Goal: Task Accomplishment & Management: Manage account settings

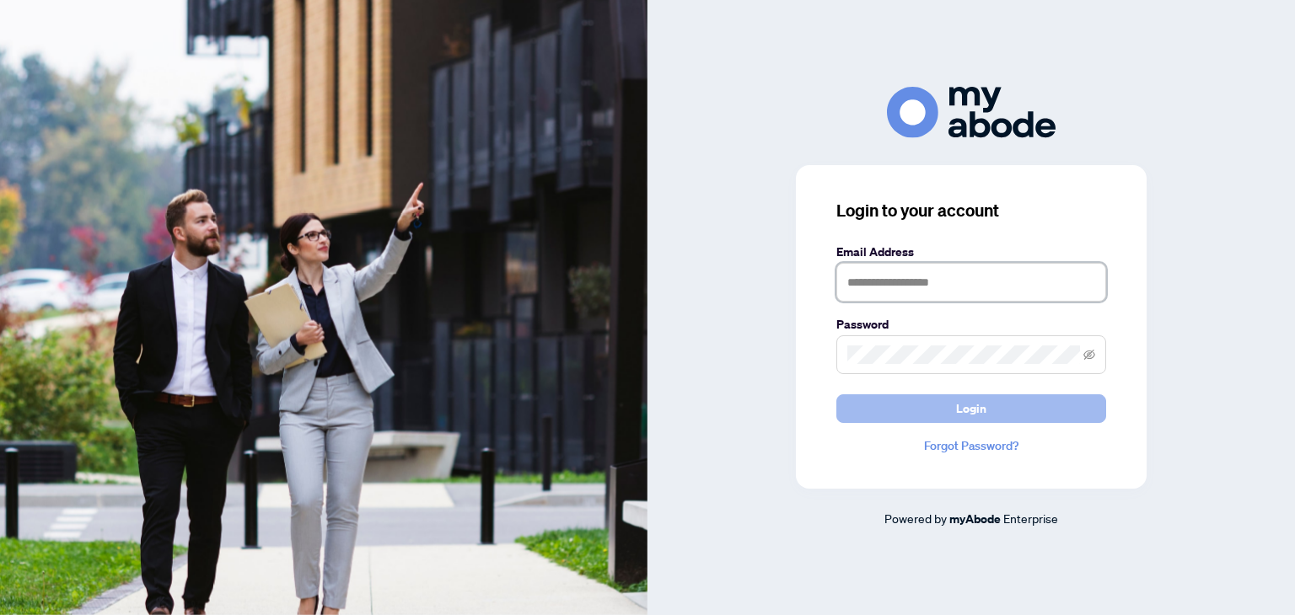
type input "**********"
click at [925, 402] on button "Login" at bounding box center [971, 408] width 270 height 29
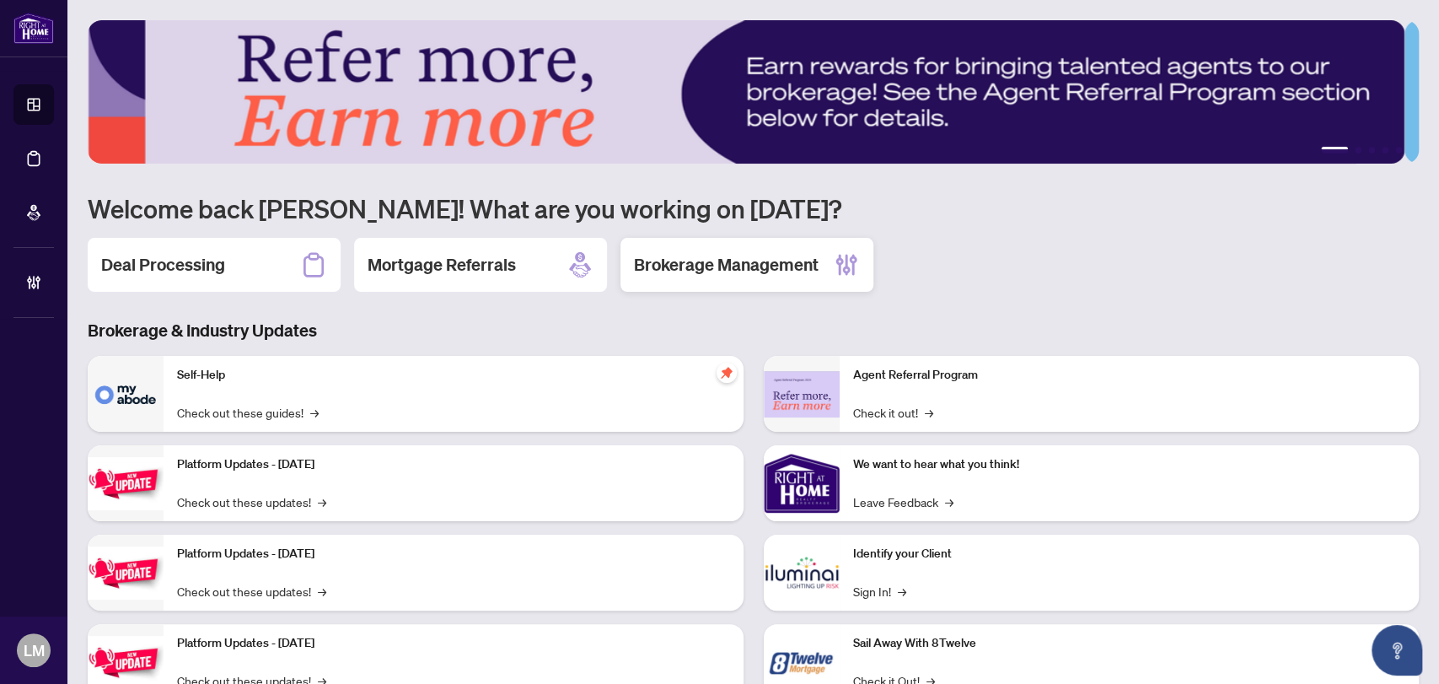
click at [777, 270] on h2 "Brokerage Management" at bounding box center [726, 265] width 185 height 24
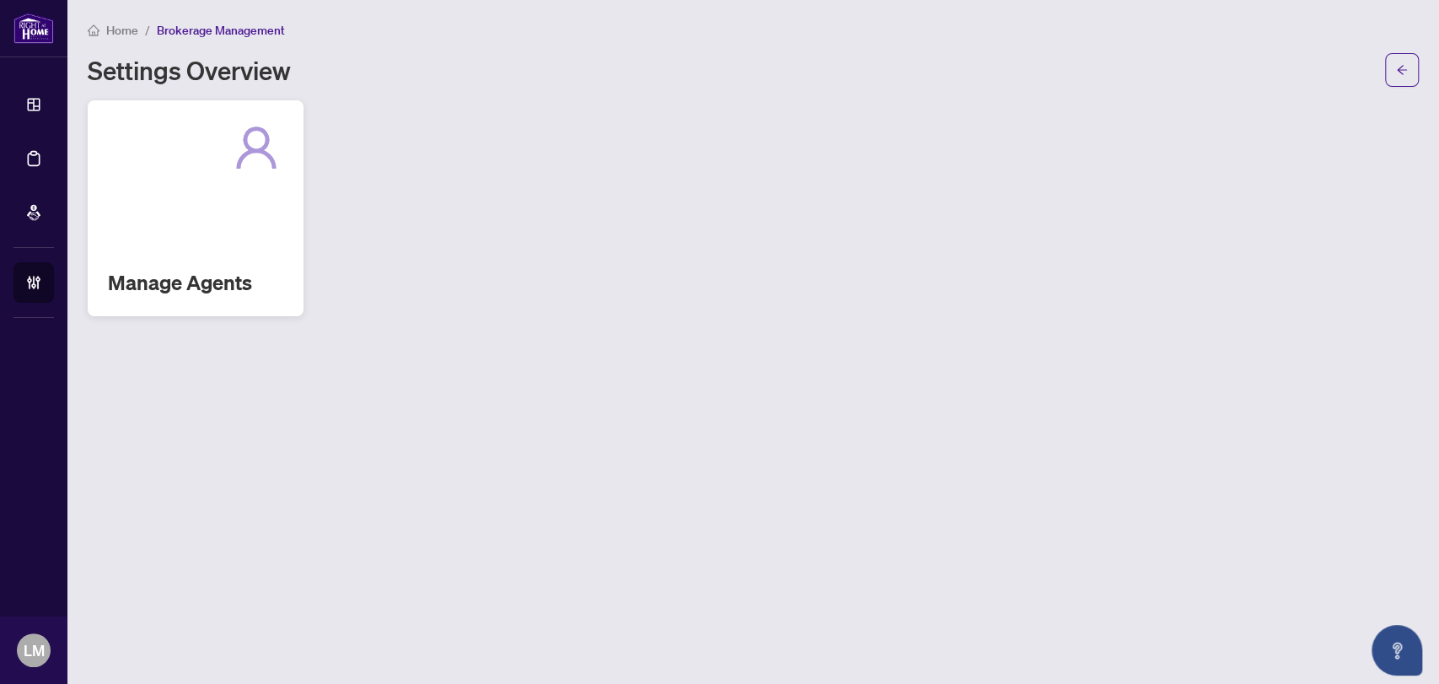
click at [229, 260] on div "Manage Agents" at bounding box center [196, 208] width 216 height 216
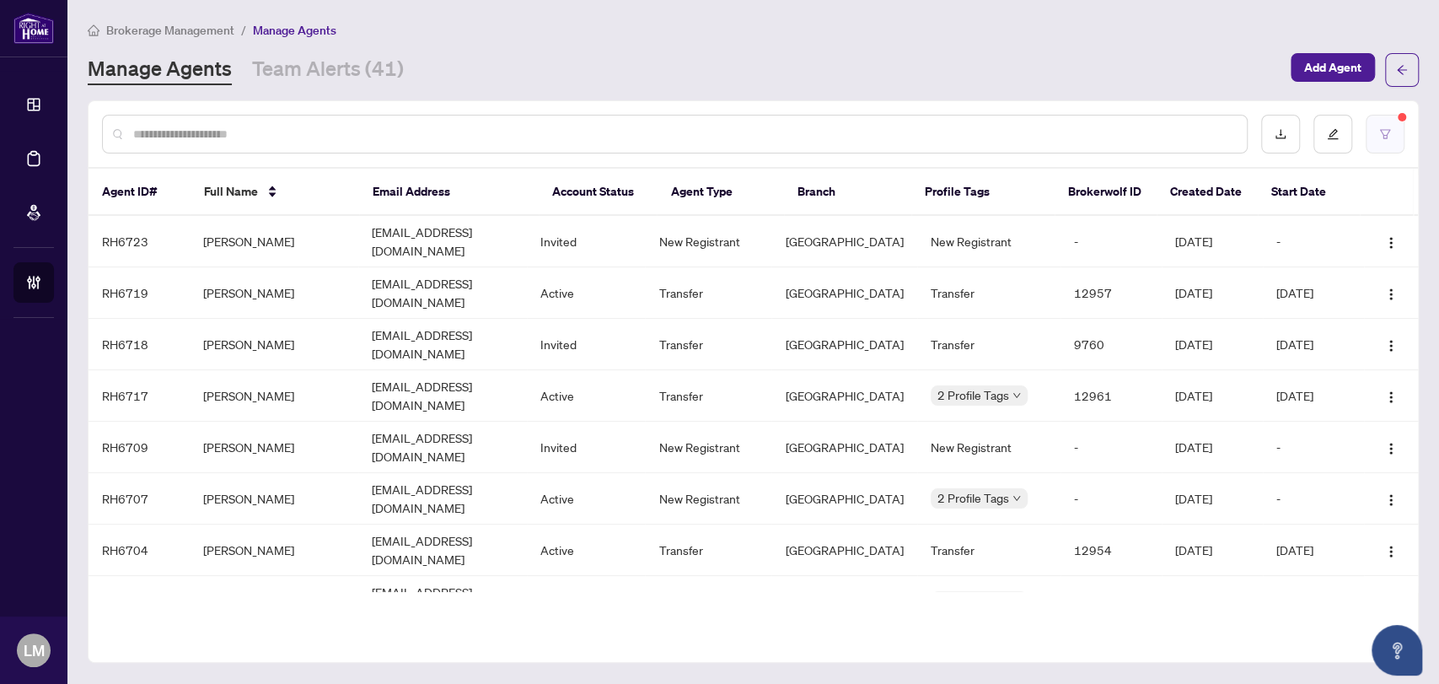
click at [1379, 132] on icon "filter" at bounding box center [1385, 134] width 12 height 12
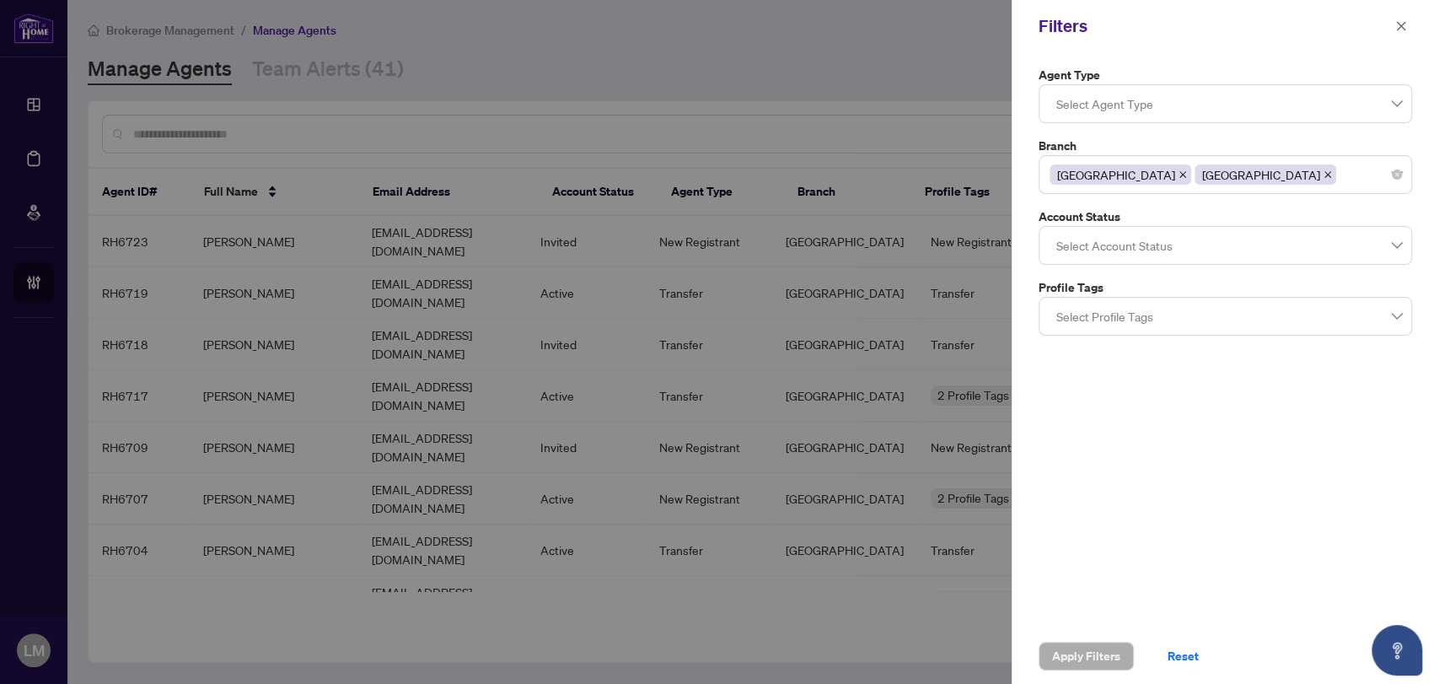
click at [1323, 176] on icon "close" at bounding box center [1327, 174] width 8 height 8
click at [1085, 654] on span "Apply Filters" at bounding box center [1086, 655] width 68 height 27
